Goal: Transaction & Acquisition: Purchase product/service

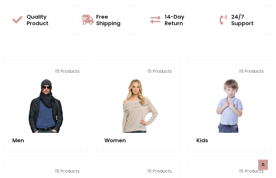
scroll to position [440, 0]
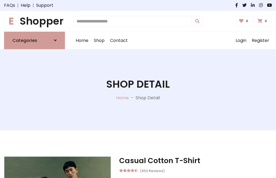
click at [35, 21] on h1 "E Shopper" at bounding box center [34, 21] width 61 height 12
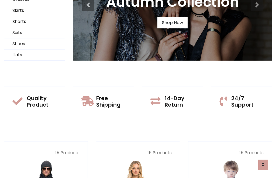
scroll to position [52, 0]
